Goal: Task Accomplishment & Management: Manage account settings

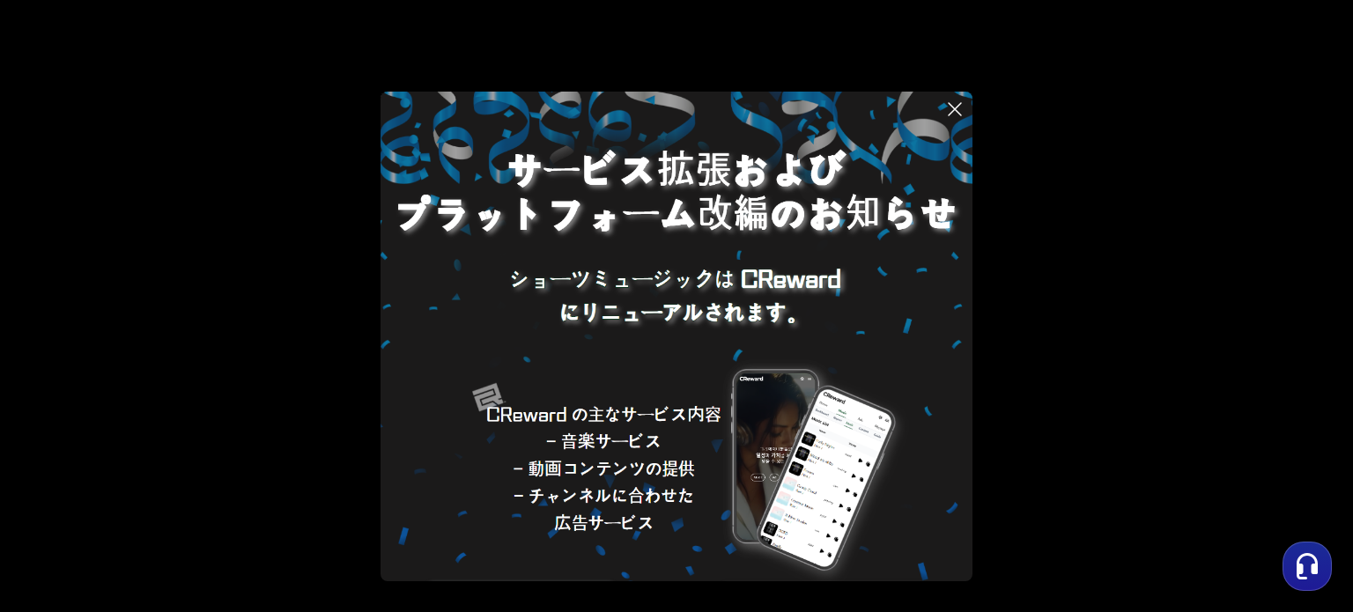
click at [776, 308] on img at bounding box center [676, 388] width 592 height 592
click at [956, 107] on icon at bounding box center [954, 109] width 12 height 12
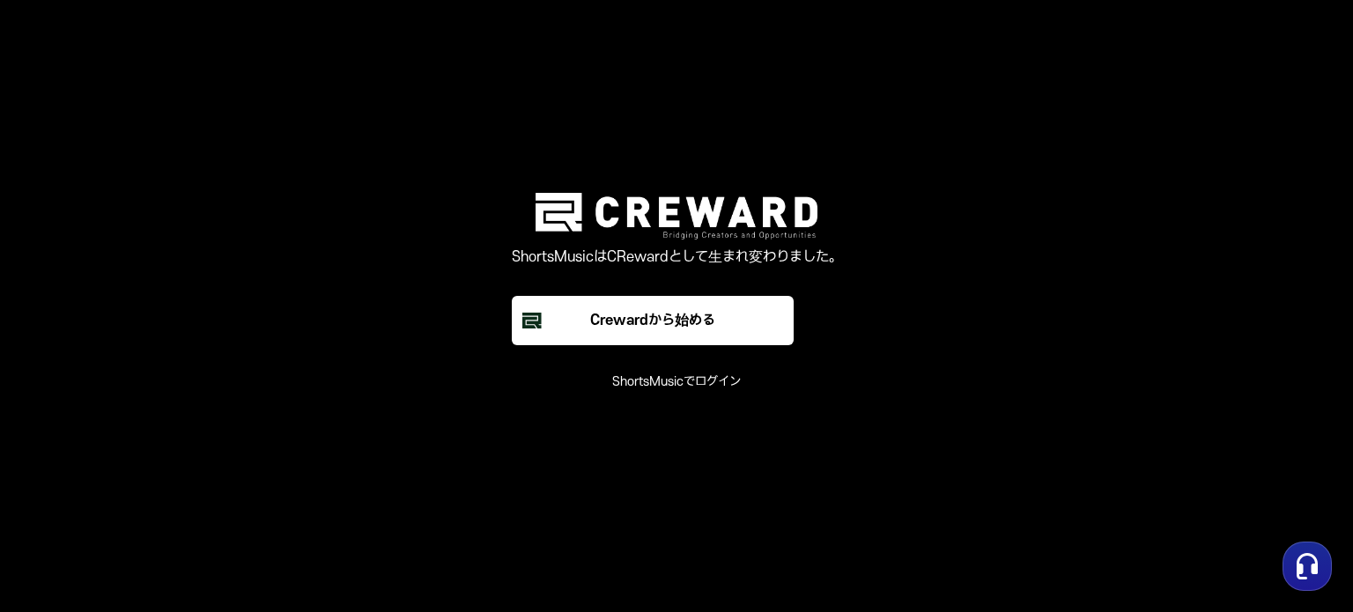
click at [692, 387] on font "ShortsMusicでログイン" at bounding box center [676, 381] width 129 height 15
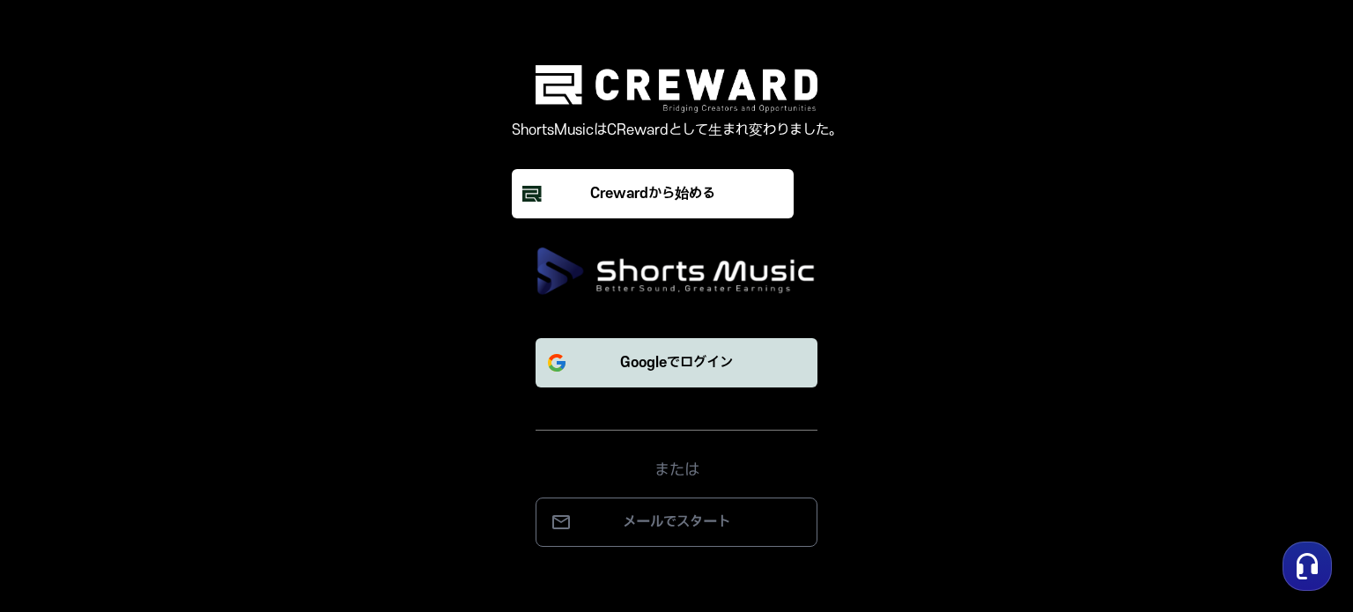
click at [716, 362] on font "Googleでログイン" at bounding box center [676, 363] width 113 height 16
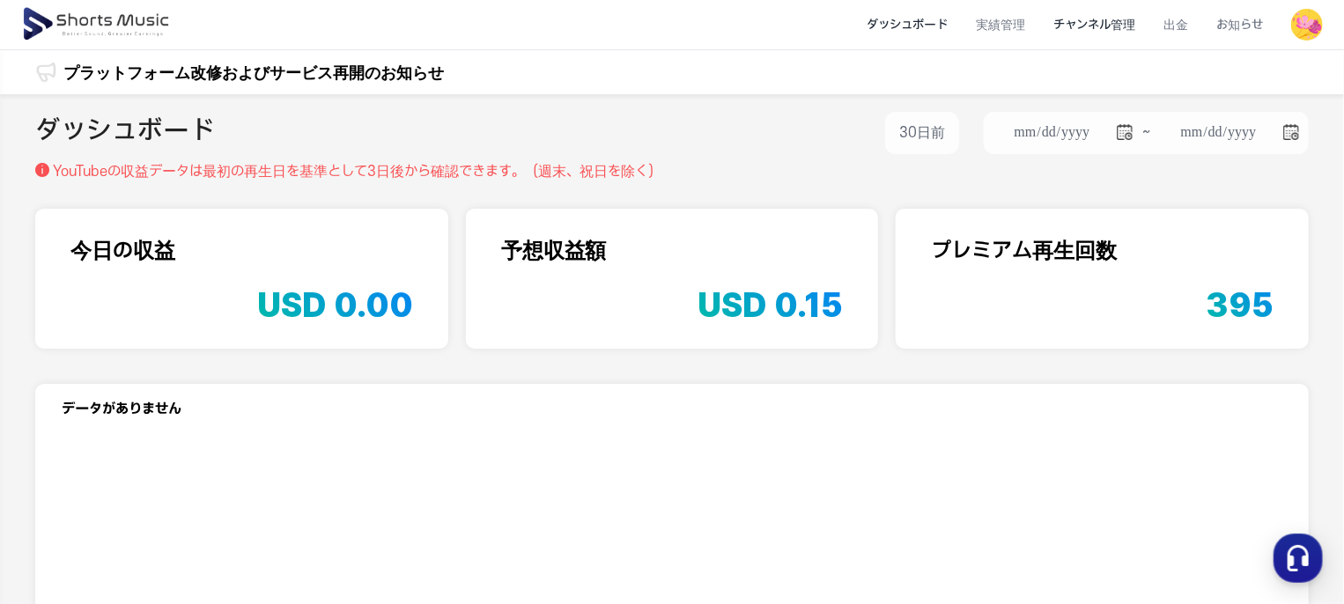
click at [1104, 14] on li "チャンネル管理" at bounding box center [1094, 25] width 110 height 47
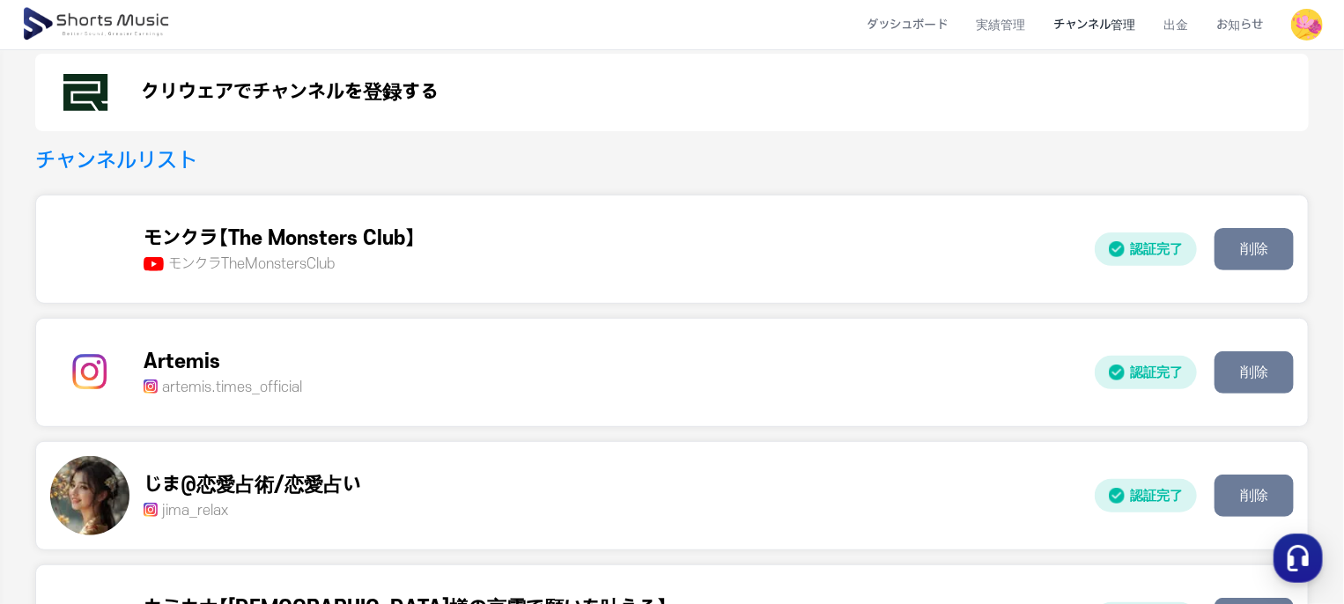
scroll to position [332, 0]
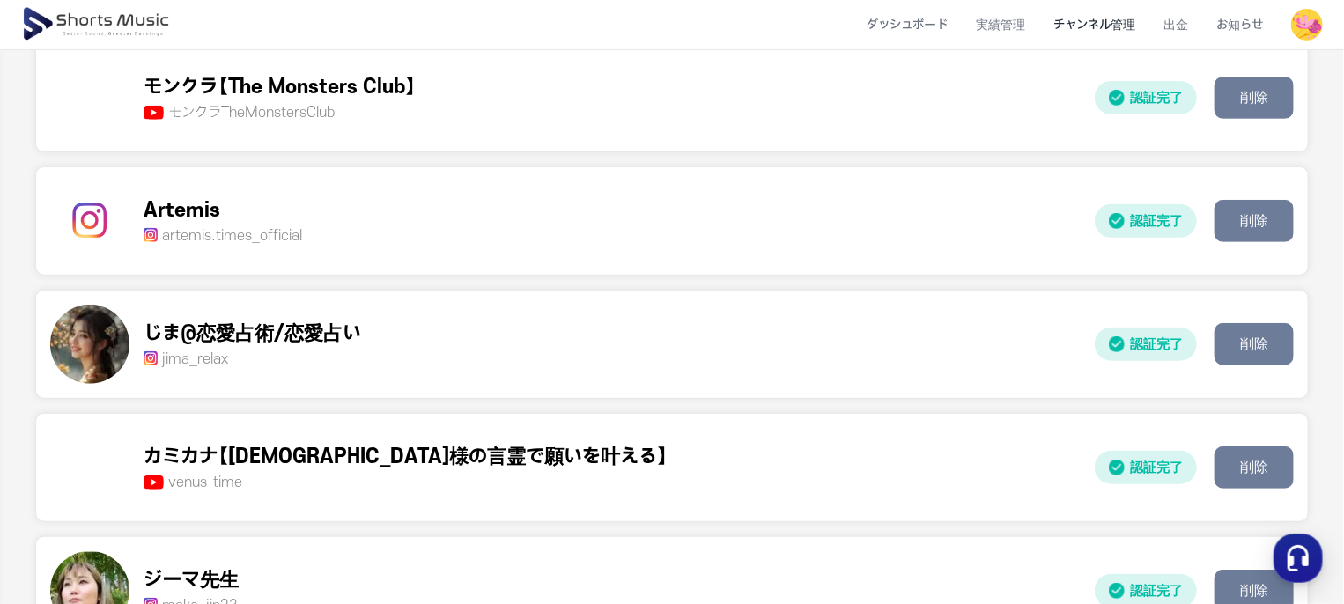
click at [302, 225] on p "artemis.times_official" at bounding box center [223, 235] width 159 height 21
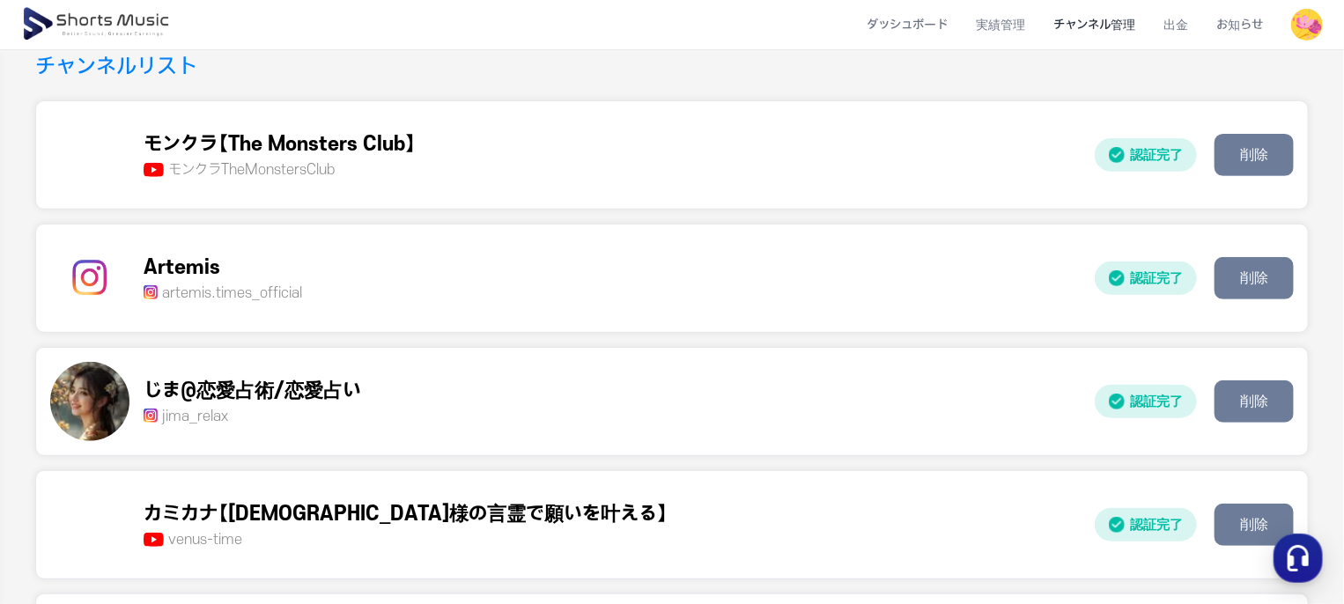
scroll to position [244, 0]
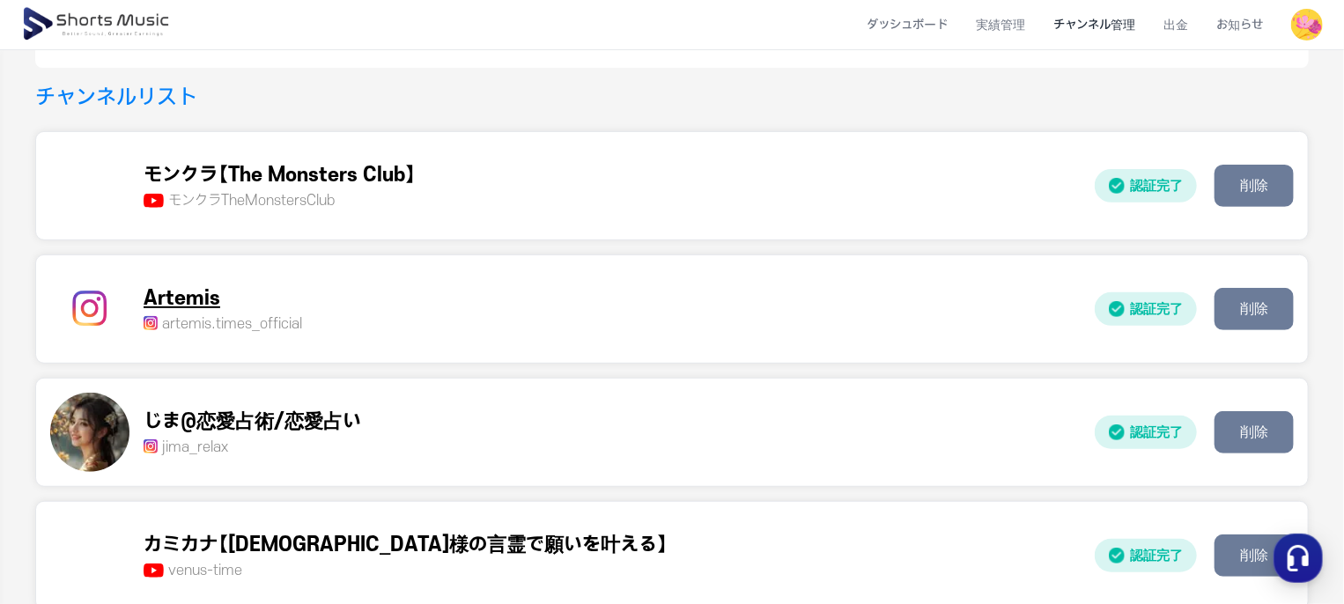
click at [302, 284] on p "Artemis" at bounding box center [223, 298] width 159 height 29
click at [1247, 288] on button "削除" at bounding box center [1253, 309] width 79 height 42
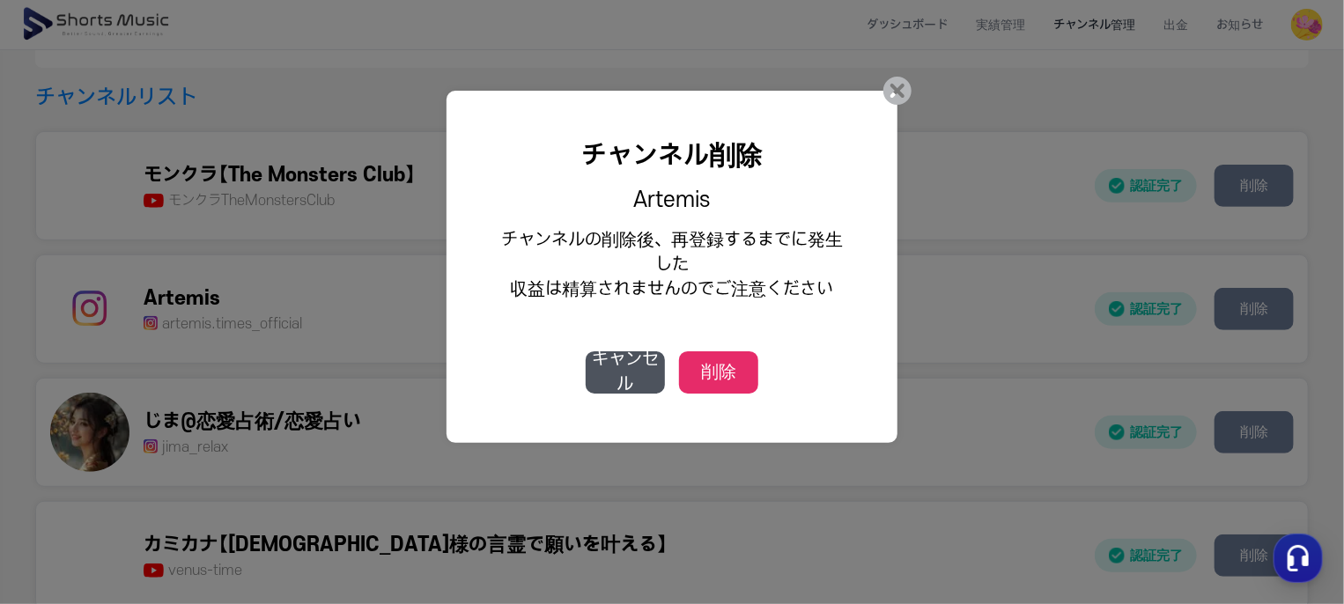
drag, startPoint x: 623, startPoint y: 381, endPoint x: 618, endPoint y: 406, distance: 25.2
click at [623, 382] on button "キャンセル" at bounding box center [625, 372] width 79 height 42
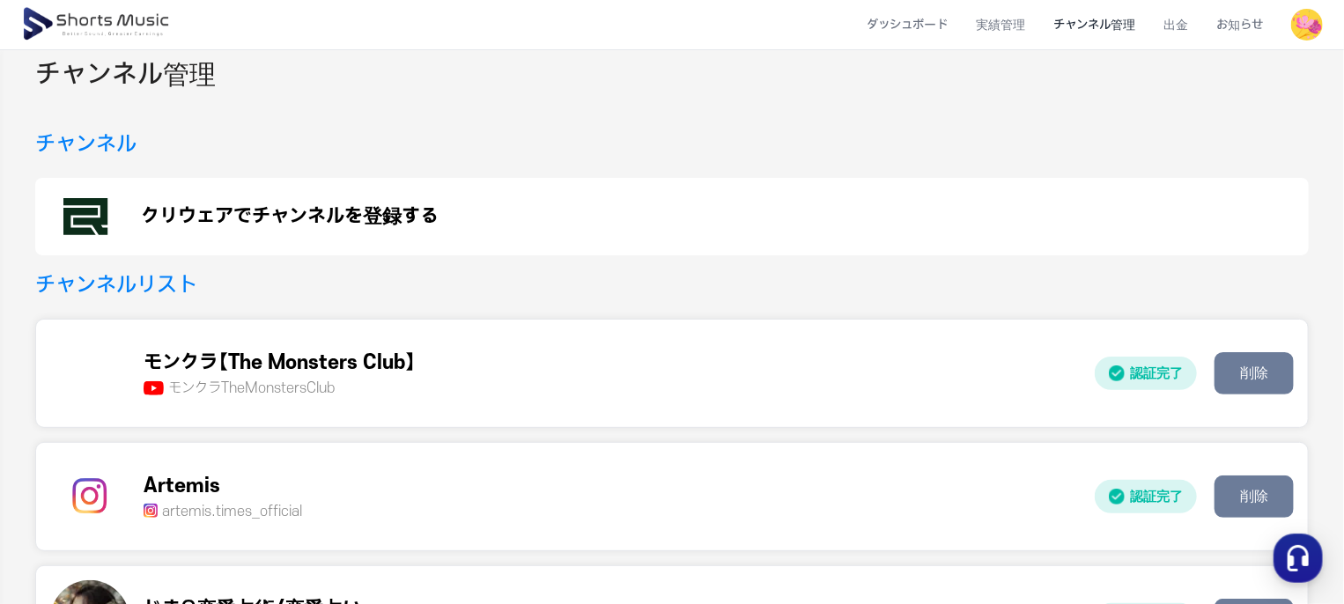
scroll to position [88, 0]
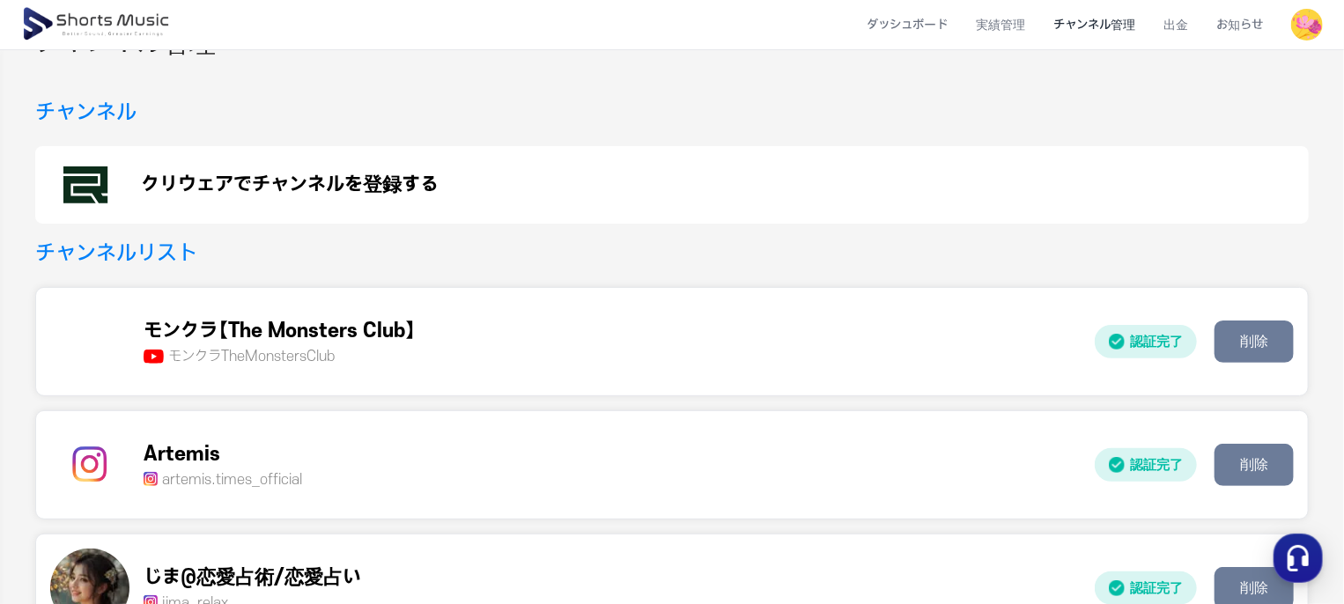
click at [241, 190] on p "クリウェアでチャンネルを登録する" at bounding box center [290, 184] width 298 height 21
click at [302, 469] on p "artemis.times_official" at bounding box center [223, 479] width 159 height 21
click at [1261, 444] on button "削除" at bounding box center [1253, 465] width 79 height 42
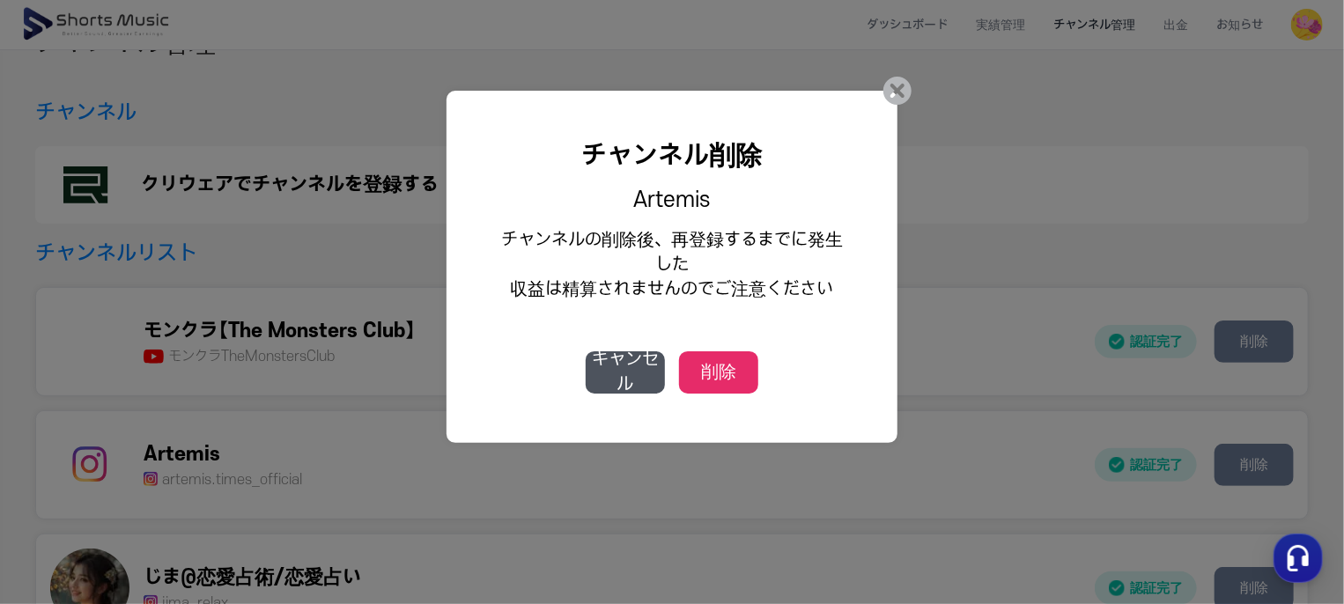
drag, startPoint x: 743, startPoint y: 387, endPoint x: 755, endPoint y: 387, distance: 11.5
click at [743, 387] on button "削除" at bounding box center [718, 372] width 79 height 42
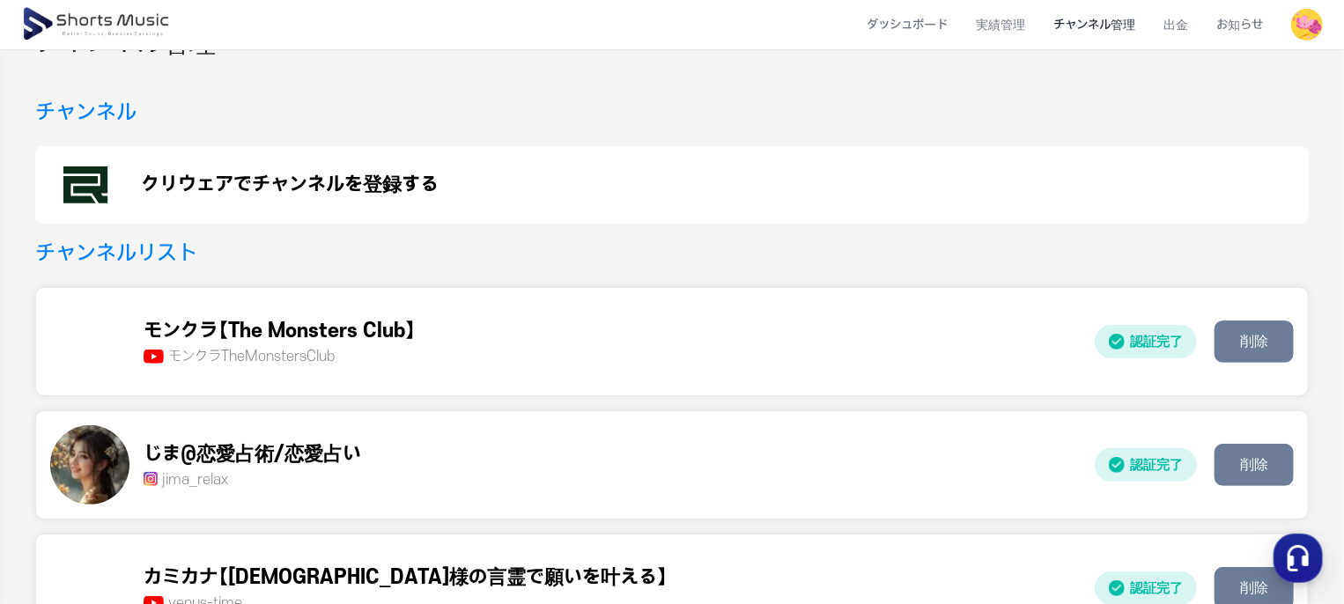
click at [264, 167] on div "クリウェアでチャンネルを登録する" at bounding box center [671, 184] width 1273 height 77
click at [564, 139] on div "チャンネル クリウェアでチャンネルを登録する" at bounding box center [671, 160] width 1273 height 127
